Goal: Communication & Community: Answer question/provide support

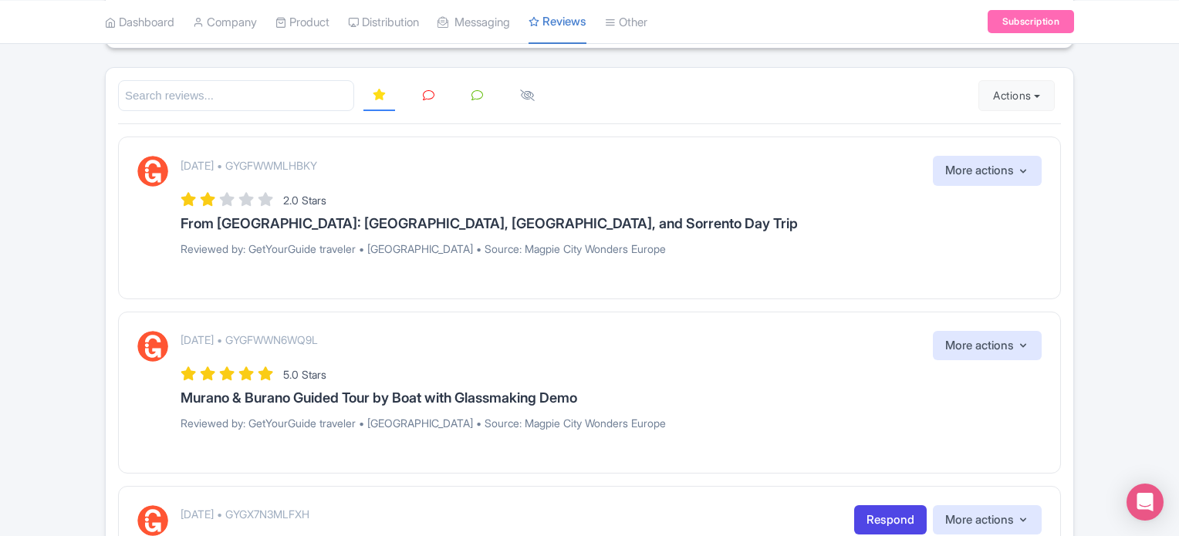
scroll to position [439, 0]
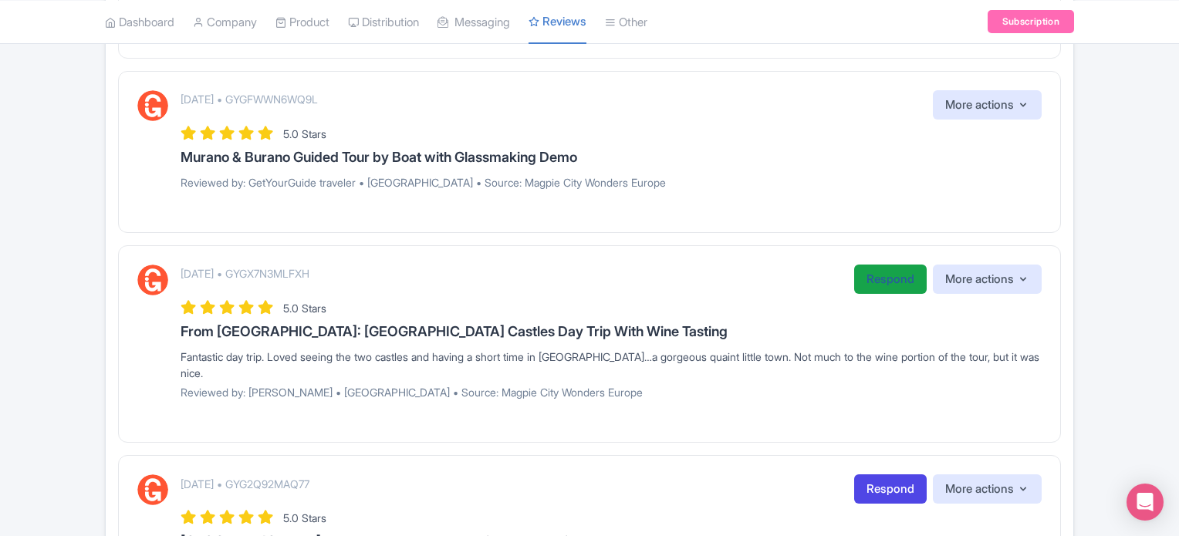
click at [880, 280] on link "Respond" at bounding box center [890, 280] width 73 height 30
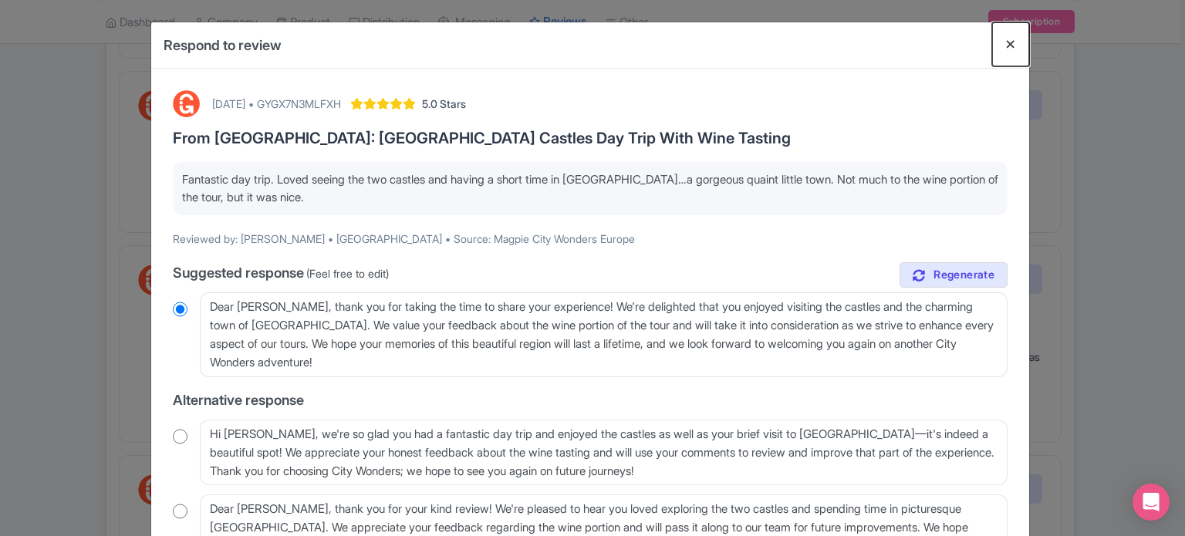
click at [997, 46] on button "Close" at bounding box center [1010, 44] width 37 height 44
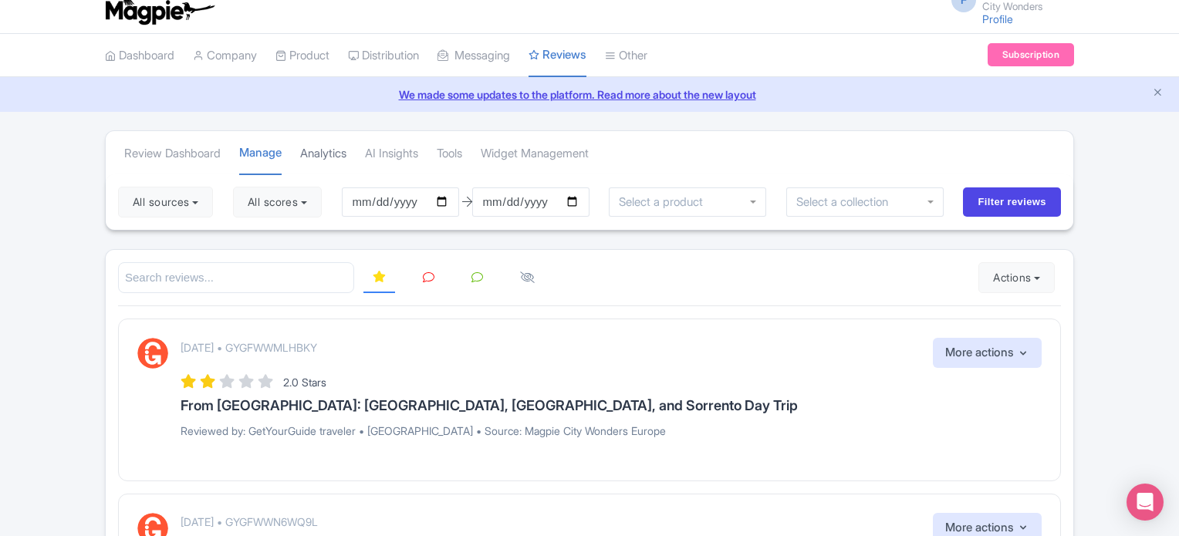
scroll to position [0, 0]
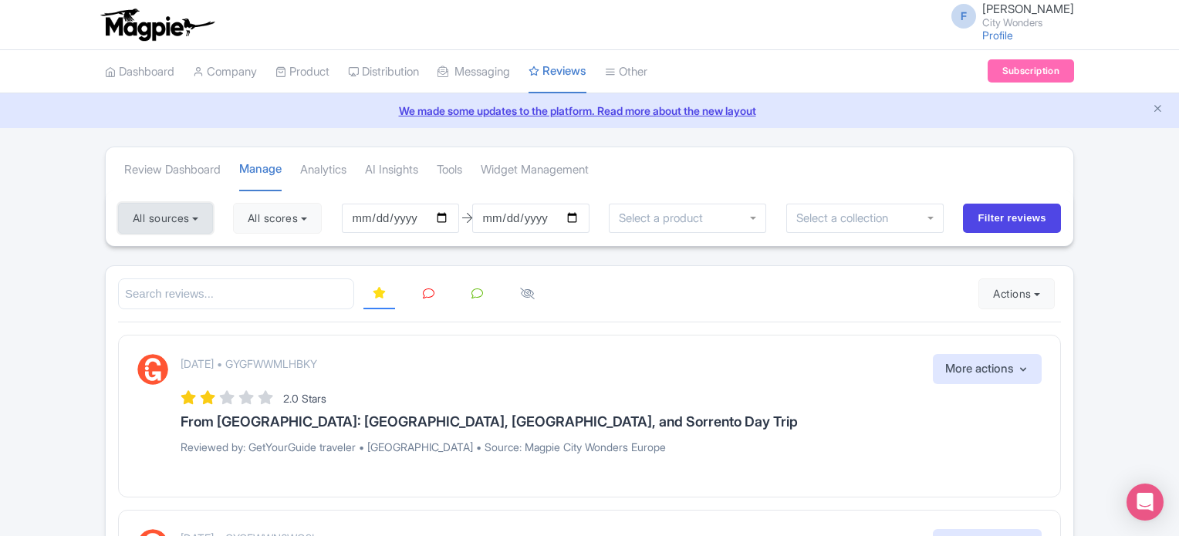
click at [171, 204] on button "All sources" at bounding box center [165, 218] width 95 height 31
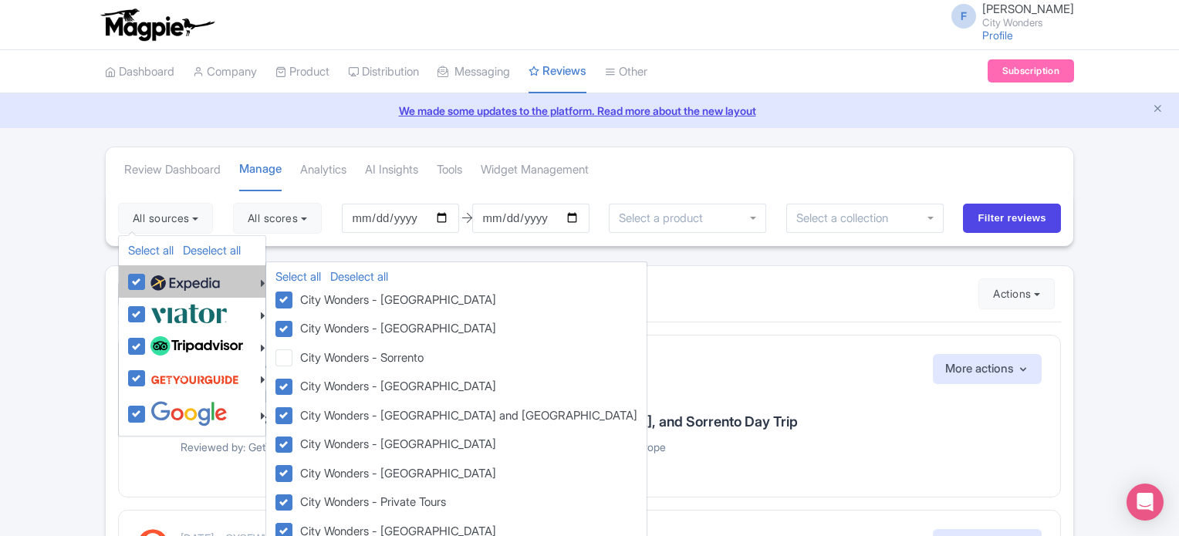
click at [147, 274] on label at bounding box center [183, 282] width 73 height 26
click at [147, 274] on input "checkbox" at bounding box center [152, 274] width 10 height 10
checkbox input "false"
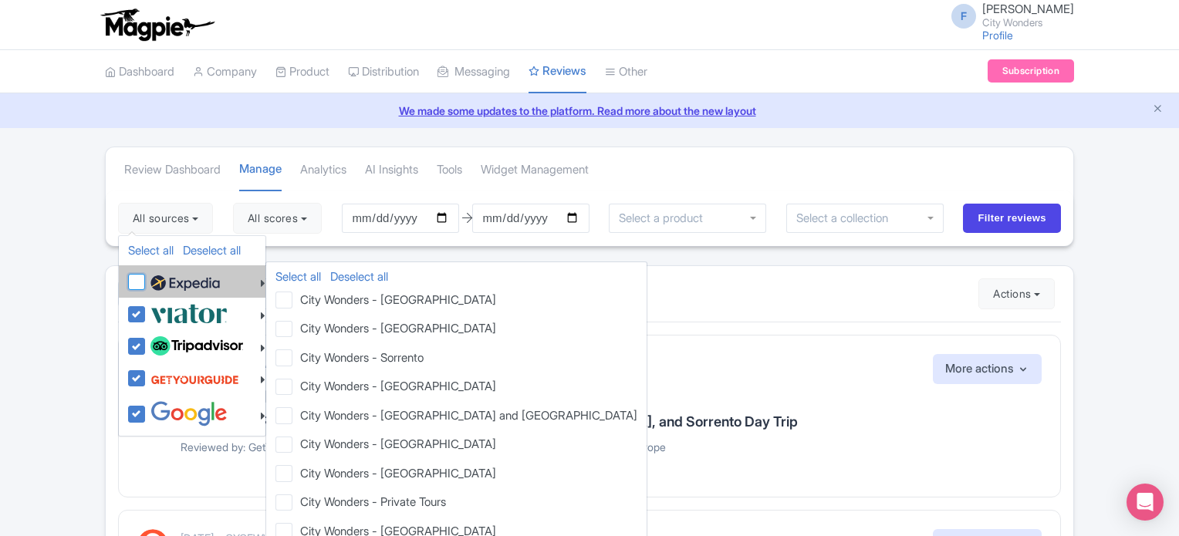
checkbox input "false"
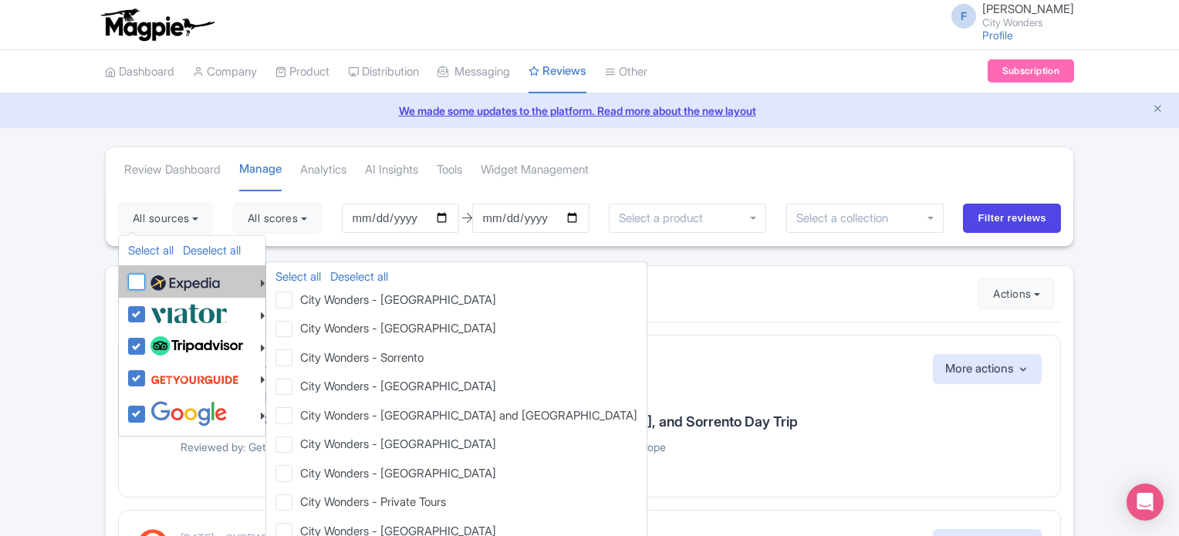
checkbox input "false"
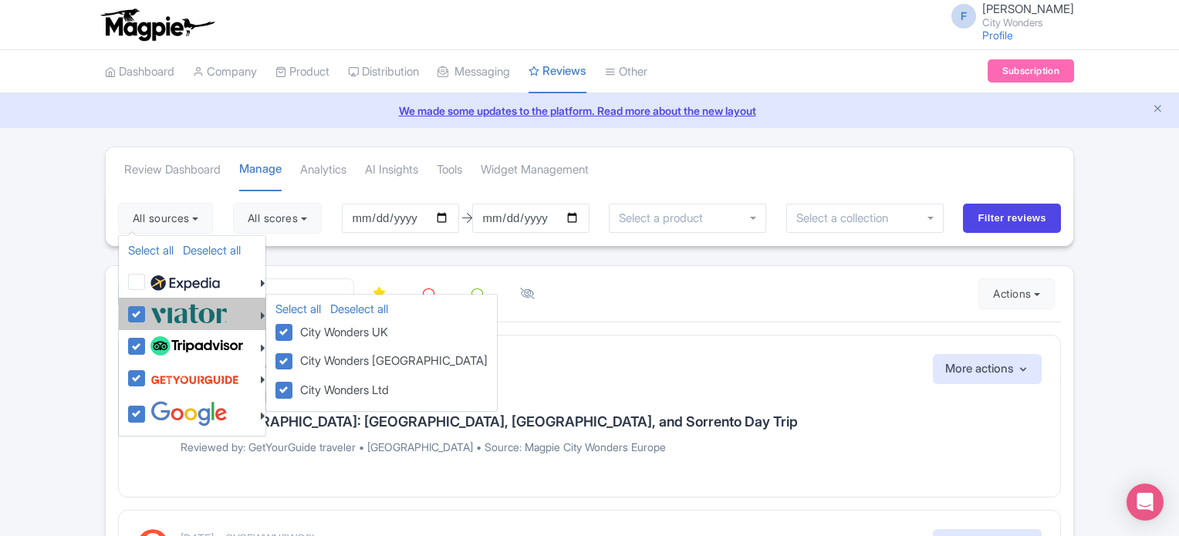
click at [147, 308] on label at bounding box center [187, 313] width 81 height 25
click at [147, 308] on input "checkbox" at bounding box center [152, 306] width 10 height 10
checkbox input "false"
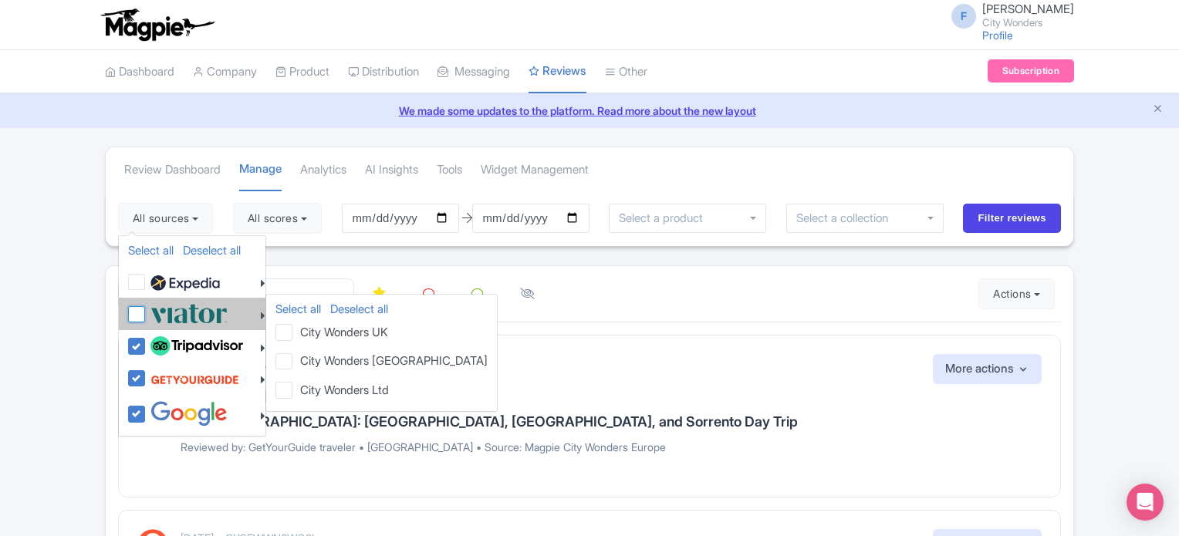
checkbox input "false"
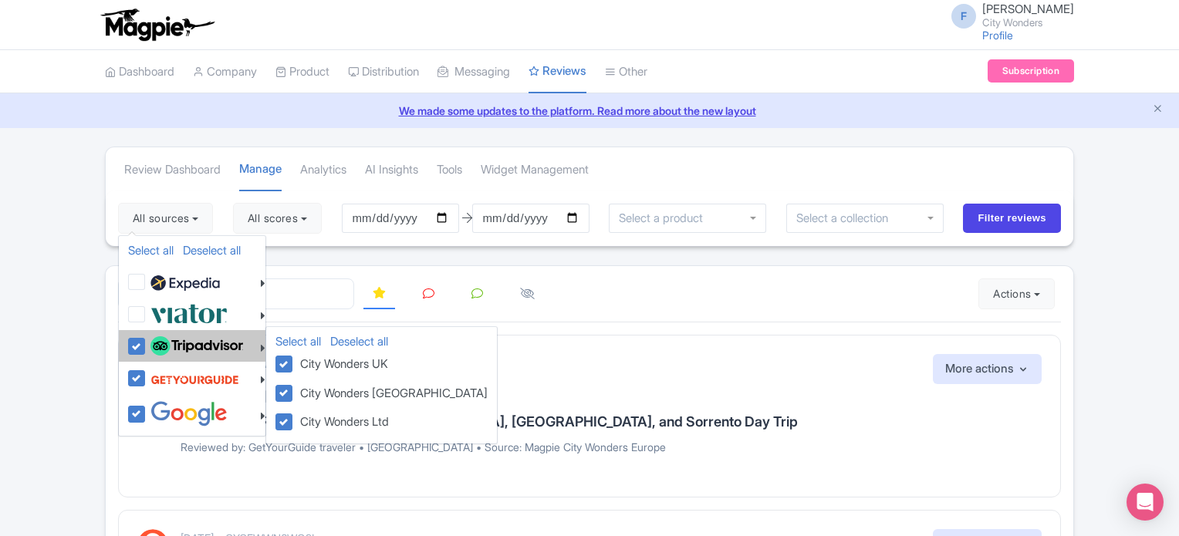
click at [147, 345] on label at bounding box center [195, 346] width 96 height 26
click at [147, 343] on input "checkbox" at bounding box center [152, 338] width 10 height 10
checkbox input "false"
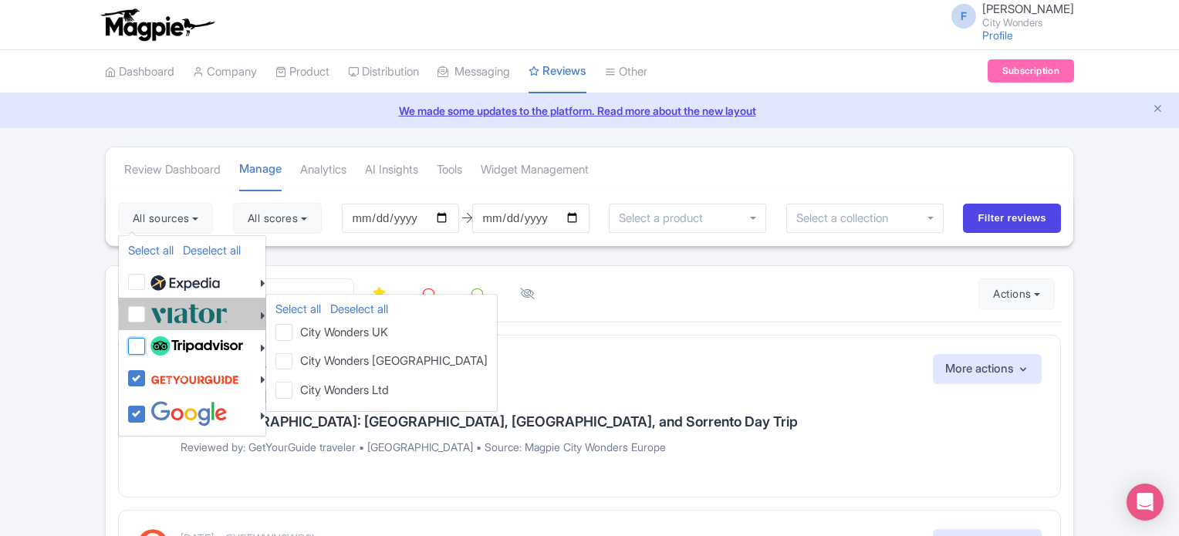
checkbox input "false"
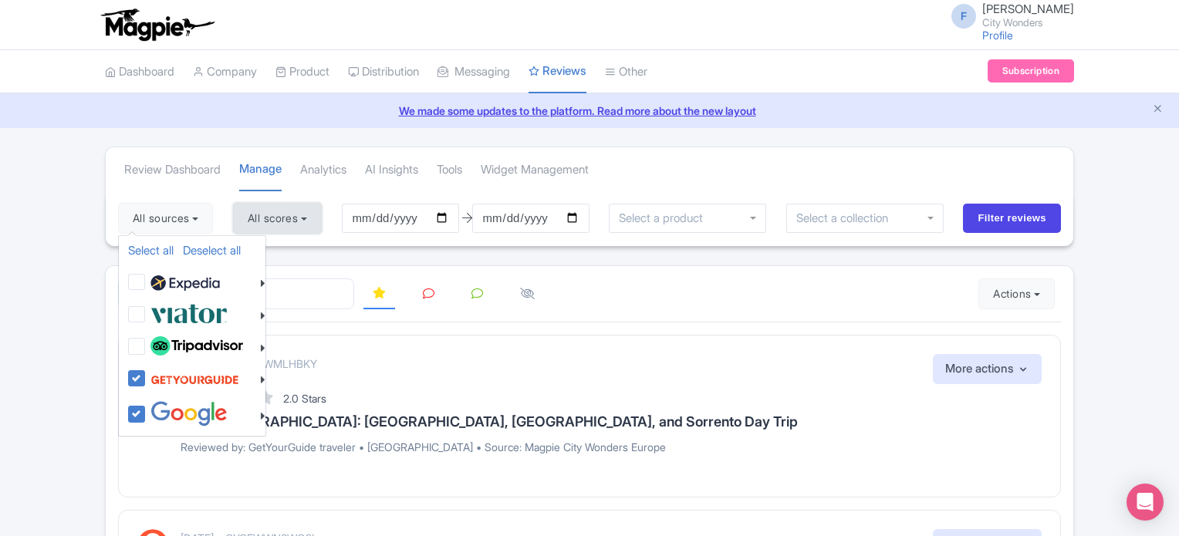
click at [275, 214] on button "All scores" at bounding box center [277, 218] width 89 height 31
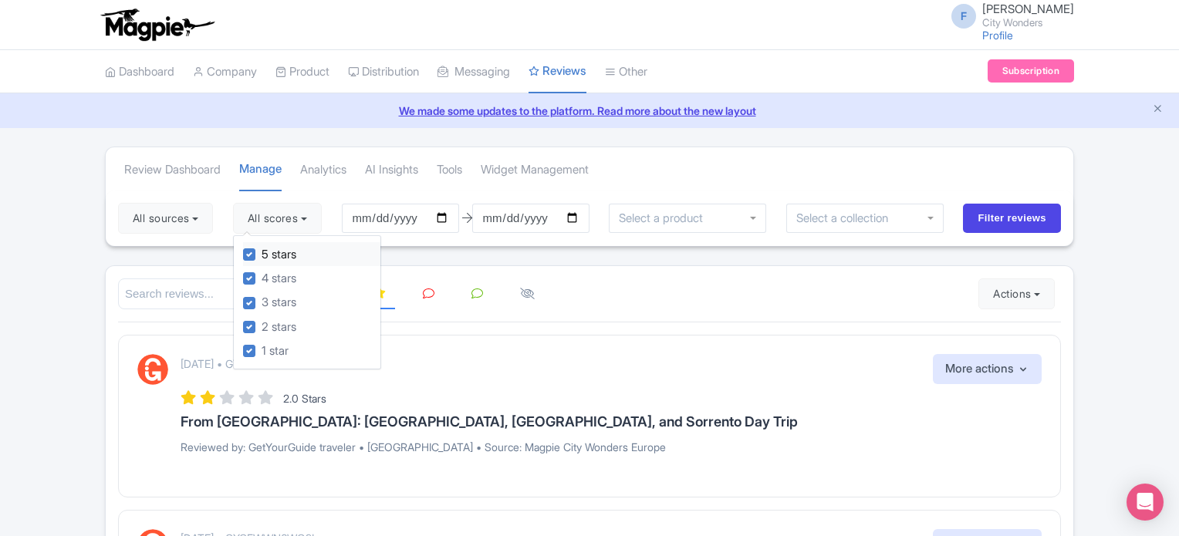
click at [262, 252] on label "5 stars" at bounding box center [279, 255] width 35 height 18
click at [262, 252] on input "5 stars" at bounding box center [267, 250] width 10 height 10
checkbox input "false"
click at [262, 275] on label "4 stars" at bounding box center [279, 279] width 35 height 18
click at [262, 275] on input "4 stars" at bounding box center [267, 274] width 10 height 10
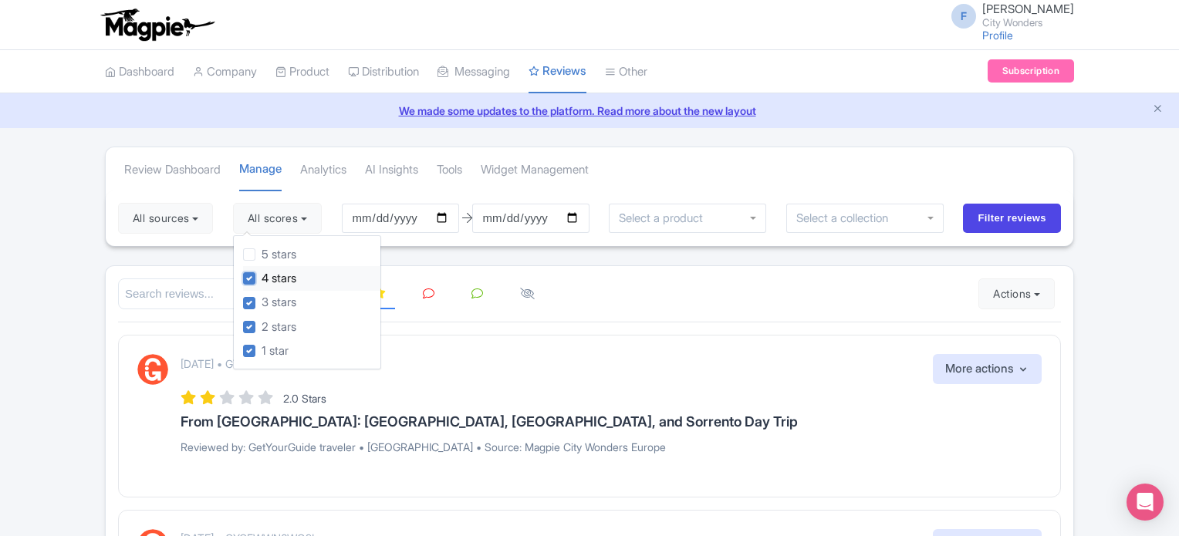
checkbox input "false"
click at [984, 211] on input "Filter reviews" at bounding box center [1012, 218] width 98 height 29
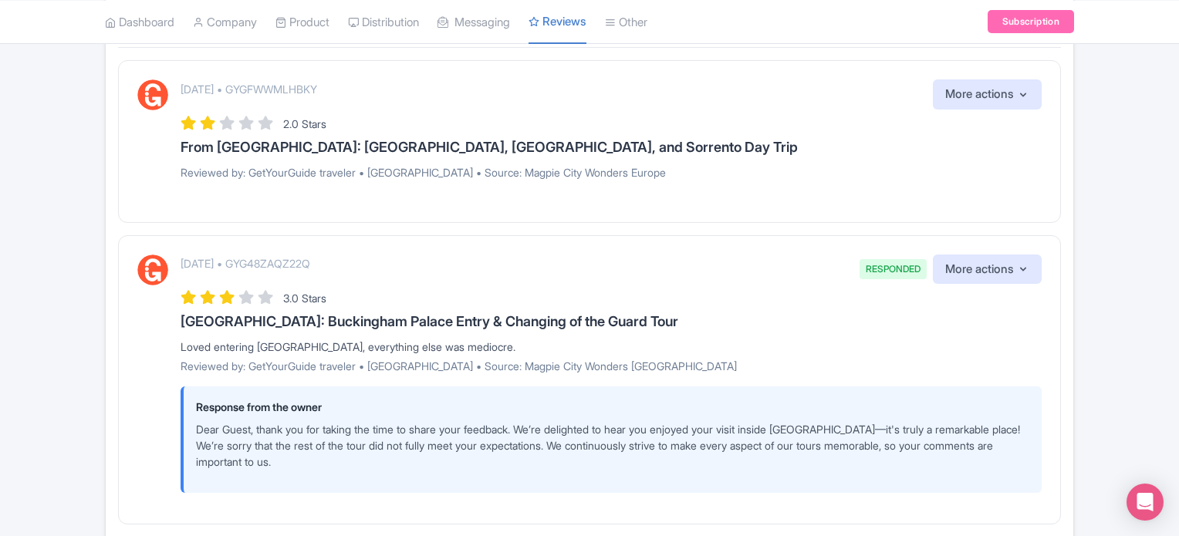
scroll to position [113, 0]
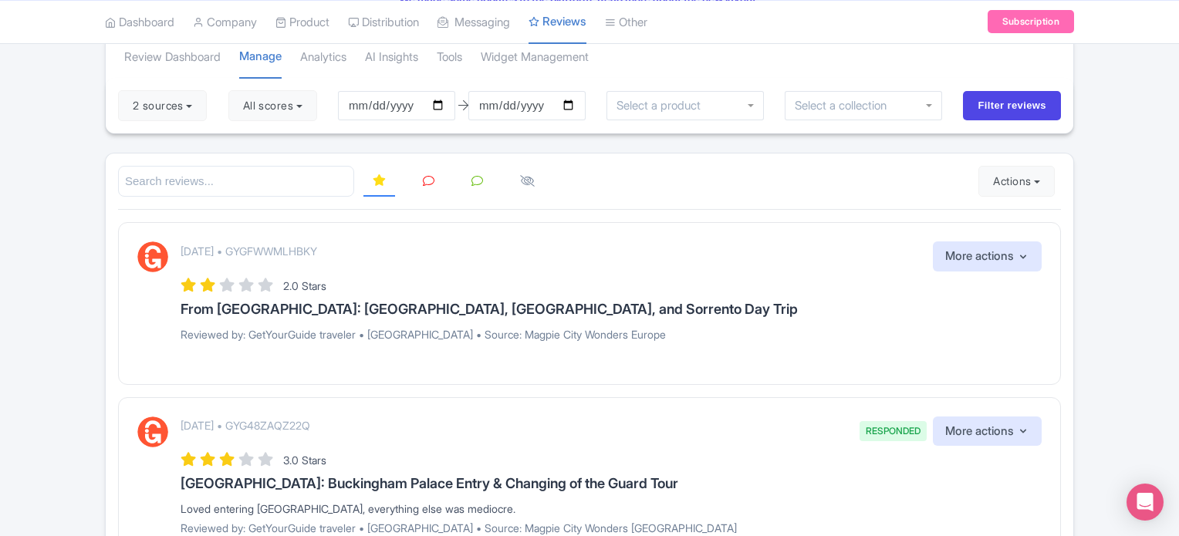
click at [426, 184] on link at bounding box center [429, 182] width 30 height 30
